Goal: Communication & Community: Answer question/provide support

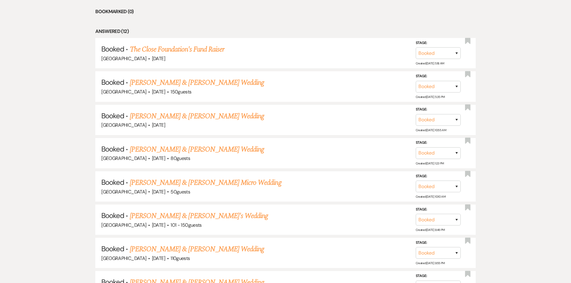
scroll to position [629, 0]
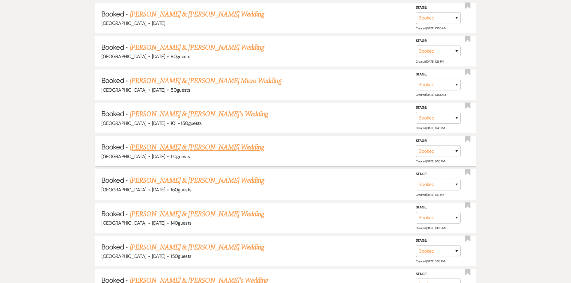
click at [170, 145] on link "Abigail Smith & Kevin Tam's Wedding" at bounding box center [197, 147] width 134 height 11
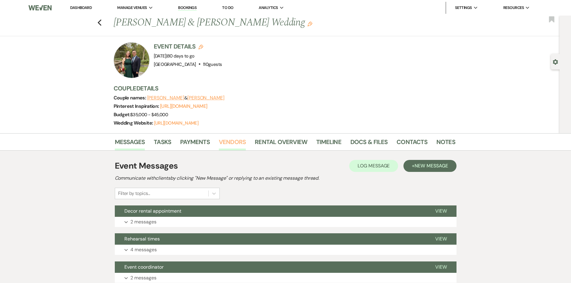
click at [235, 140] on link "Vendors" at bounding box center [232, 143] width 27 height 13
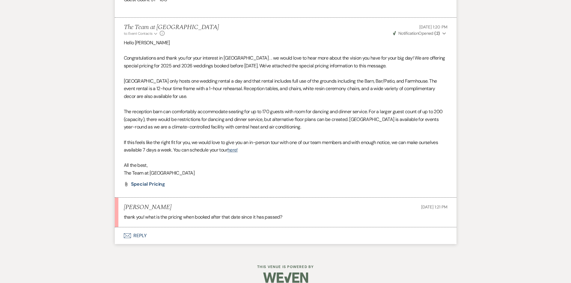
scroll to position [508, 0]
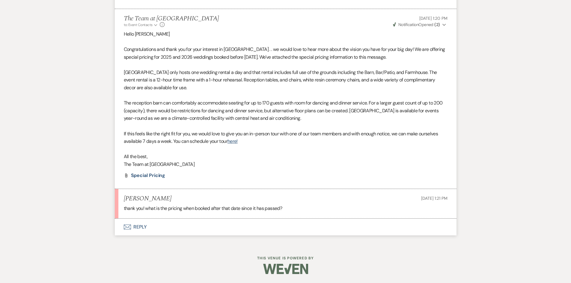
click at [145, 224] on button "Envelope Reply" at bounding box center [286, 227] width 342 height 17
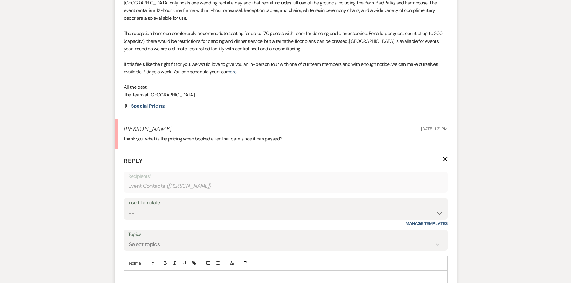
scroll to position [622, 0]
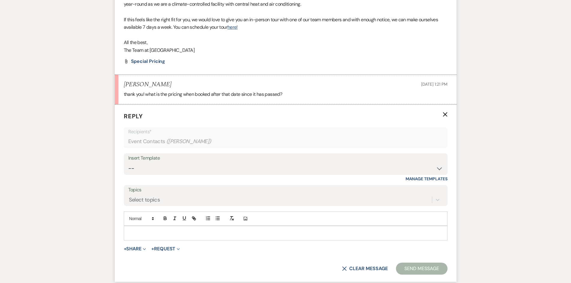
click at [145, 231] on p at bounding box center [286, 233] width 314 height 7
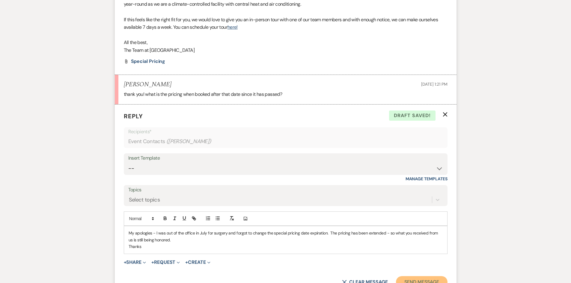
click at [424, 280] on button "Send Message" at bounding box center [421, 282] width 51 height 12
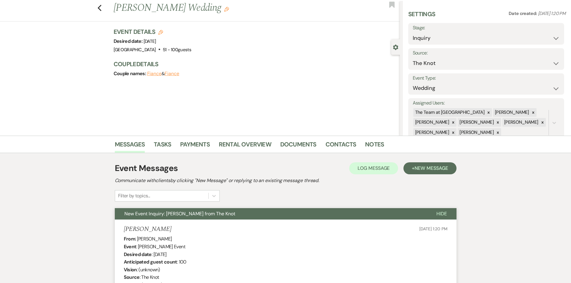
scroll to position [0, 0]
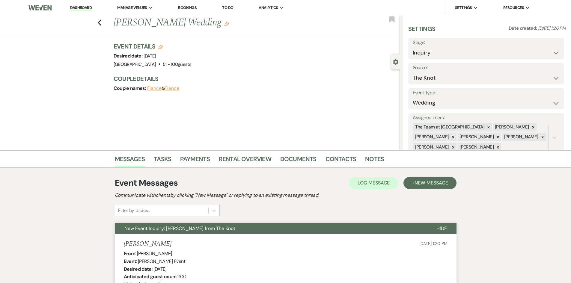
click at [83, 7] on link "Dashboard" at bounding box center [81, 8] width 22 height 6
